Goal: Information Seeking & Learning: Learn about a topic

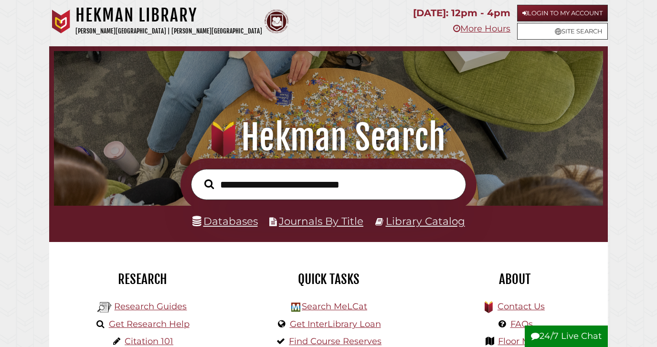
scroll to position [181, 544]
click at [237, 223] on link "Databases" at bounding box center [224, 221] width 65 height 12
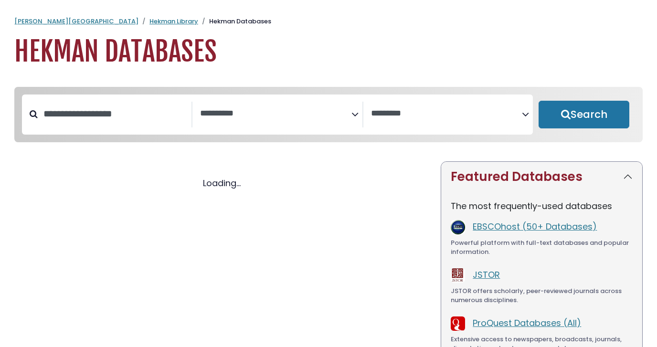
select select "Database Subject Filter"
select select "Database Vendors Filter"
select select "Database Subject Filter"
select select "Database Vendors Filter"
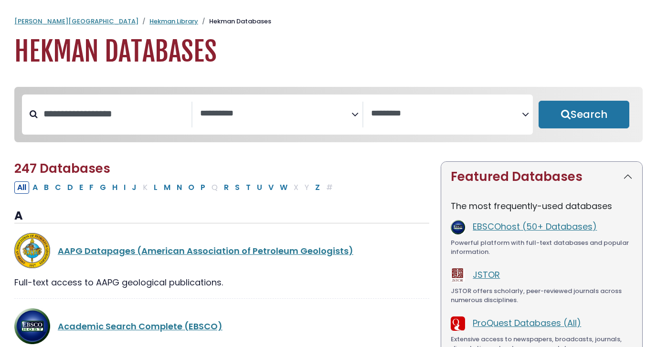
click at [351, 113] on icon "Search filters" at bounding box center [354, 113] width 7 height 14
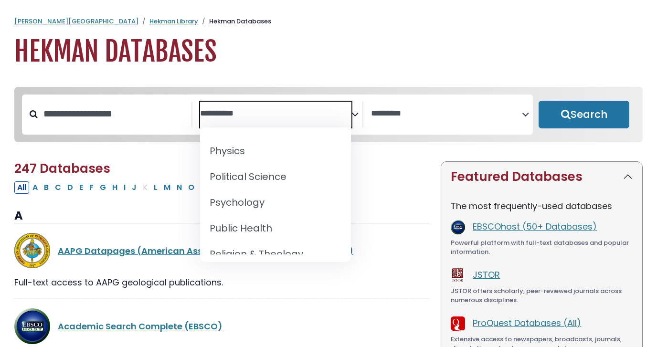
scroll to position [828, 0]
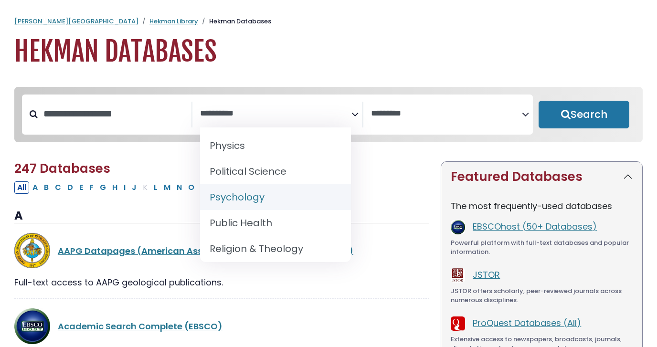
select select "*****"
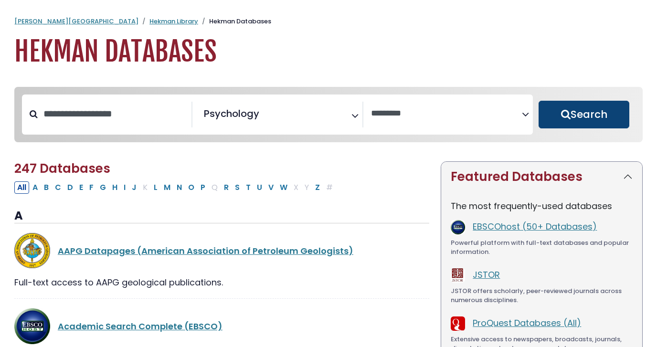
click at [570, 124] on button "Search" at bounding box center [584, 115] width 91 height 28
select select "Database Vendors Filter"
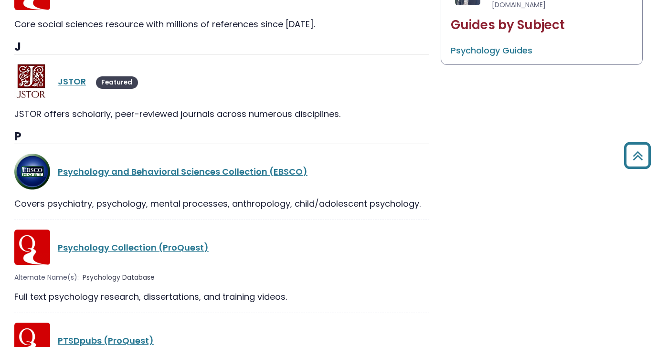
scroll to position [542, 0]
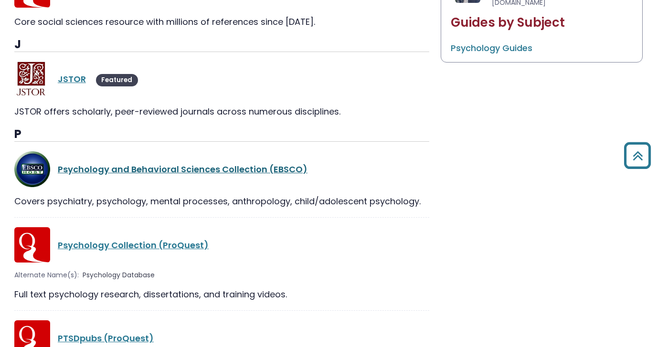
click at [183, 168] on link "Psychology and Behavioral Sciences Collection (EBSCO)" at bounding box center [183, 169] width 250 height 12
